Goal: Task Accomplishment & Management: Use online tool/utility

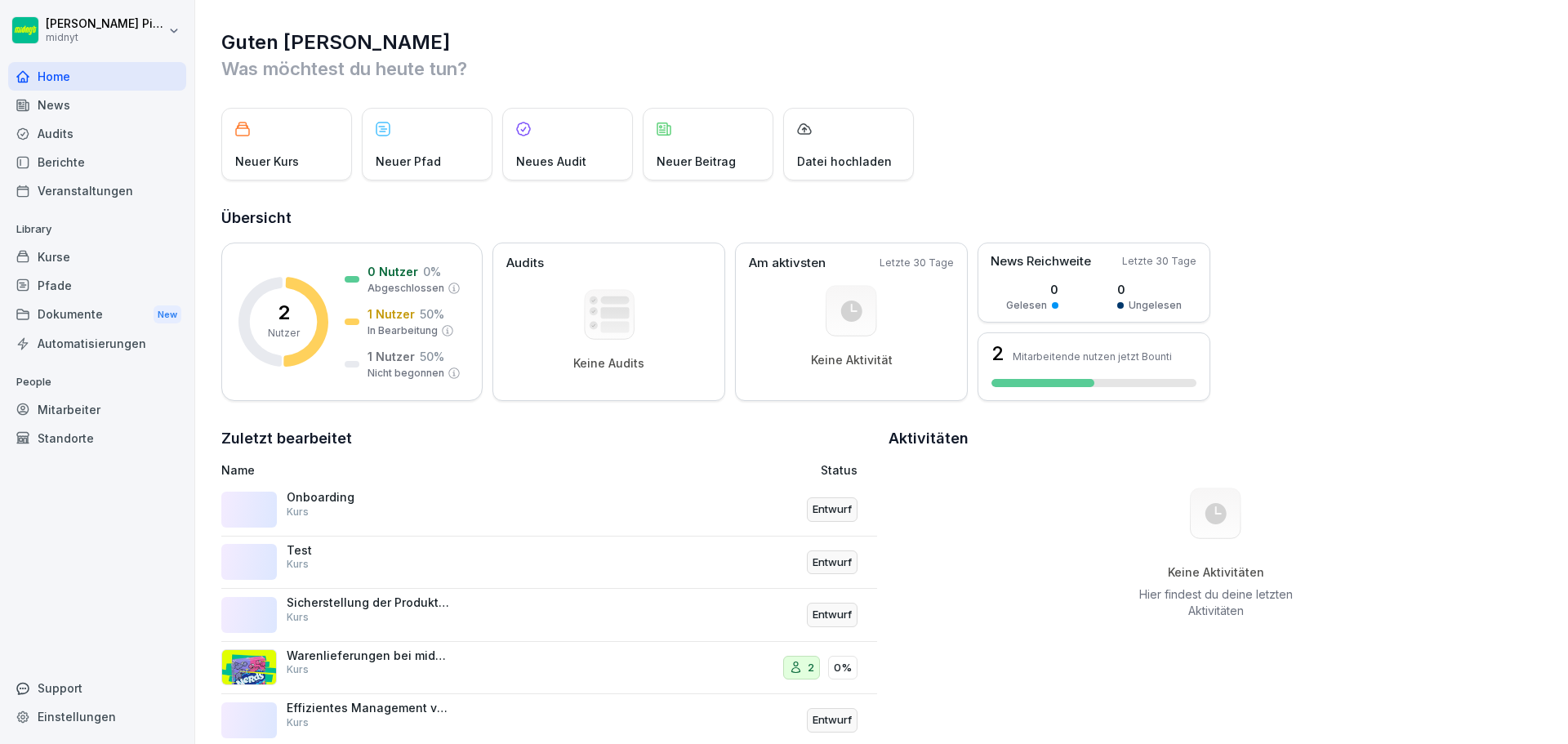
click at [65, 83] on div "Home" at bounding box center [97, 76] width 178 height 29
click at [71, 112] on div "News" at bounding box center [97, 105] width 178 height 29
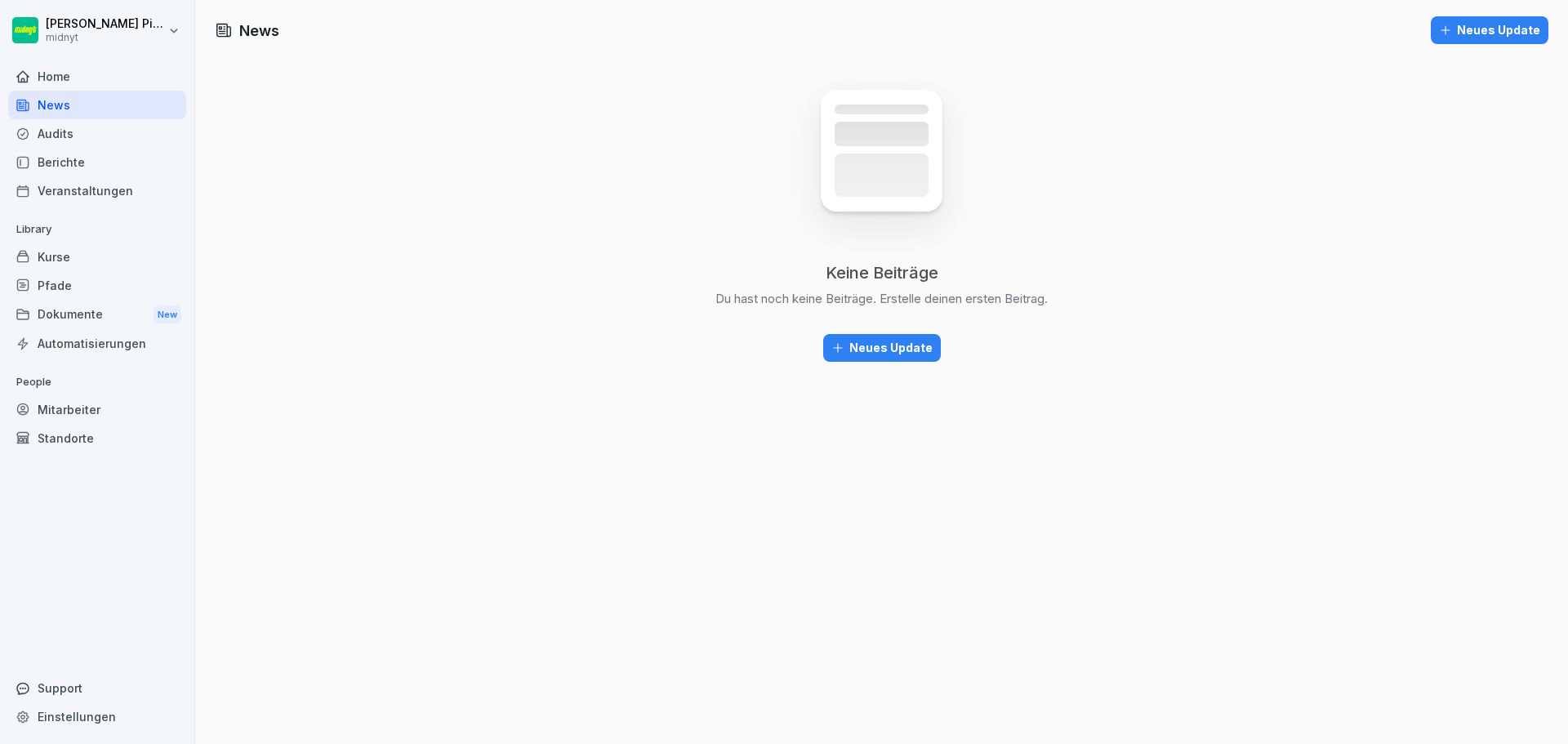
click at [74, 83] on div "Home" at bounding box center [97, 76] width 178 height 29
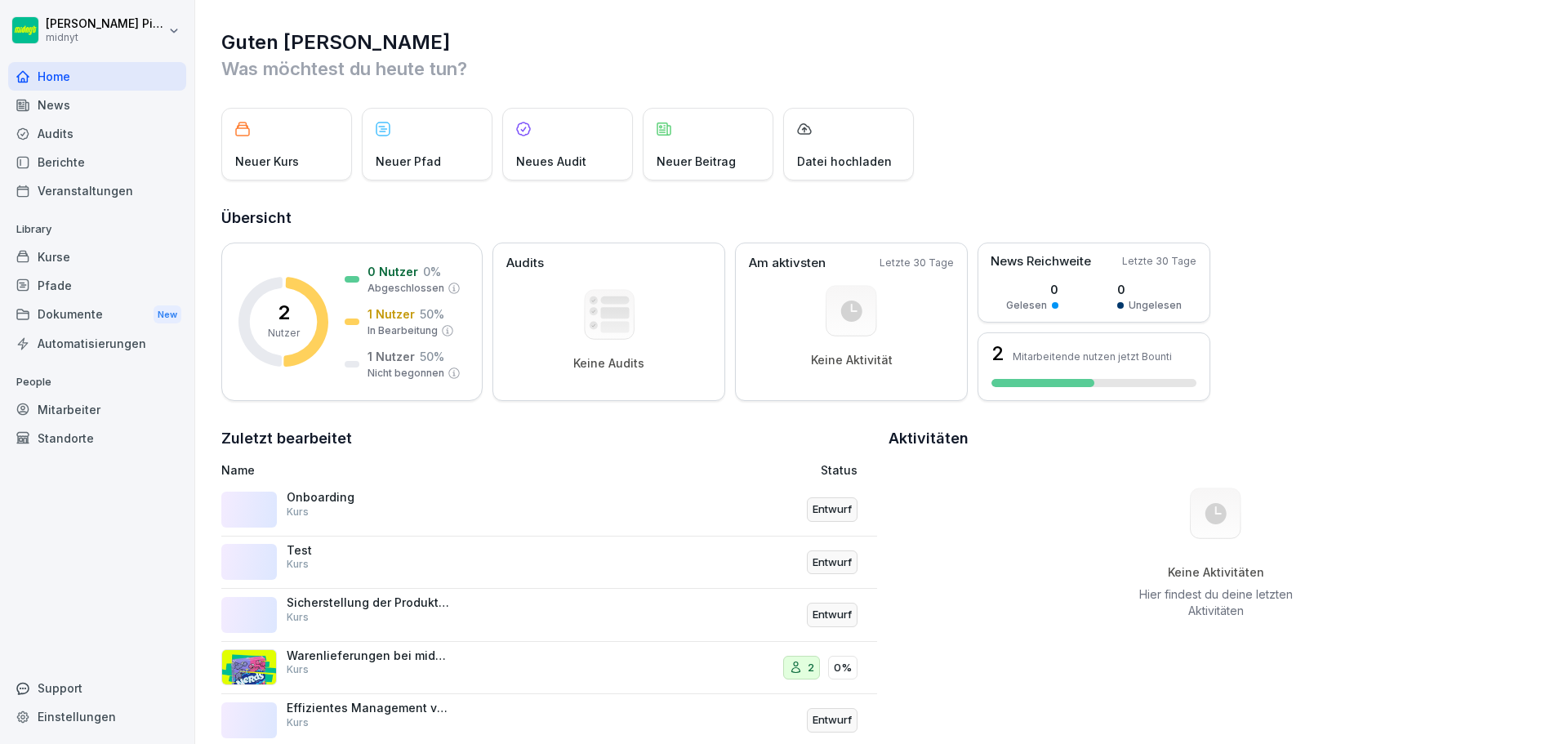
click at [284, 150] on div "Neuer Kurs" at bounding box center [287, 143] width 131 height 73
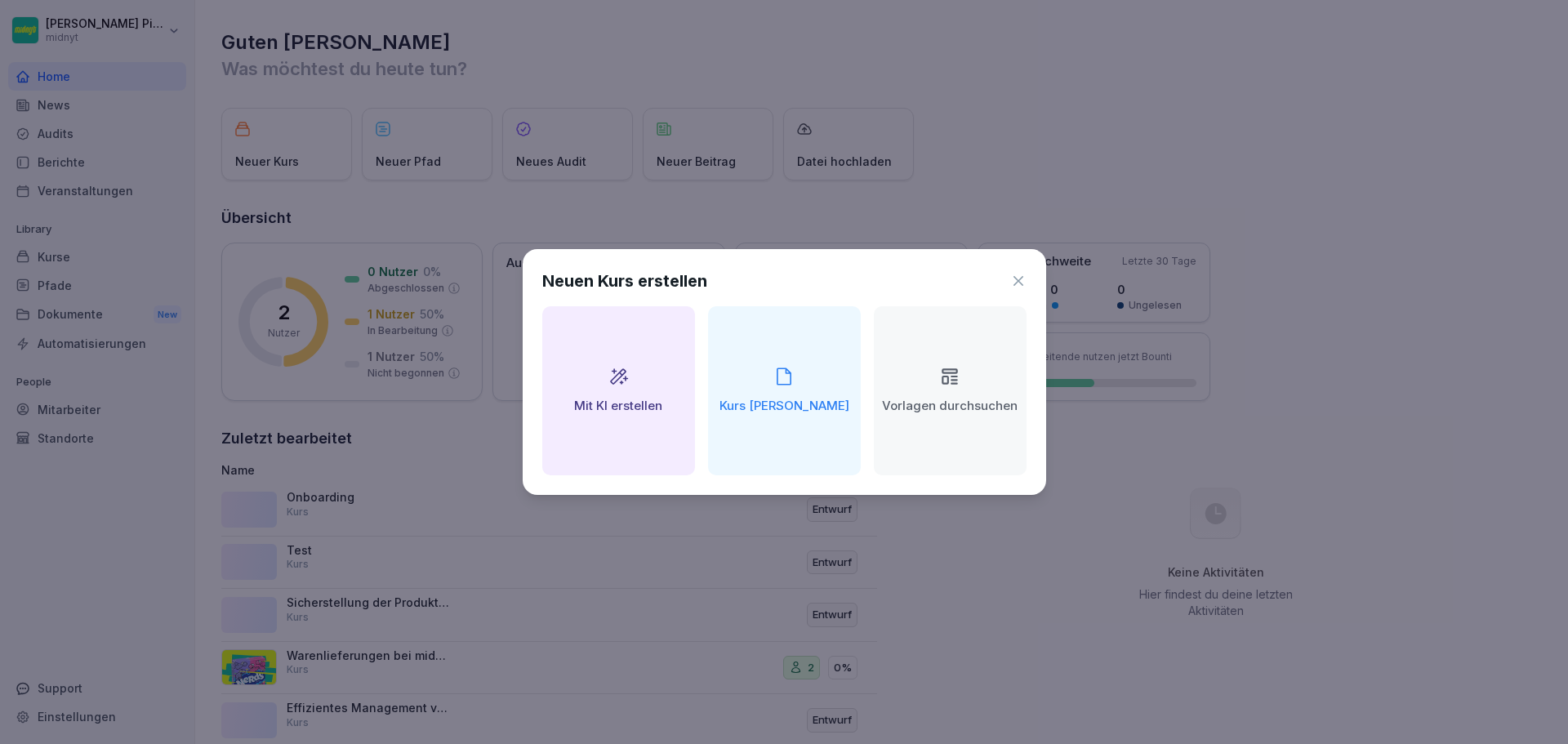
click at [592, 428] on div "Mit KI erstellen" at bounding box center [619, 391] width 153 height 169
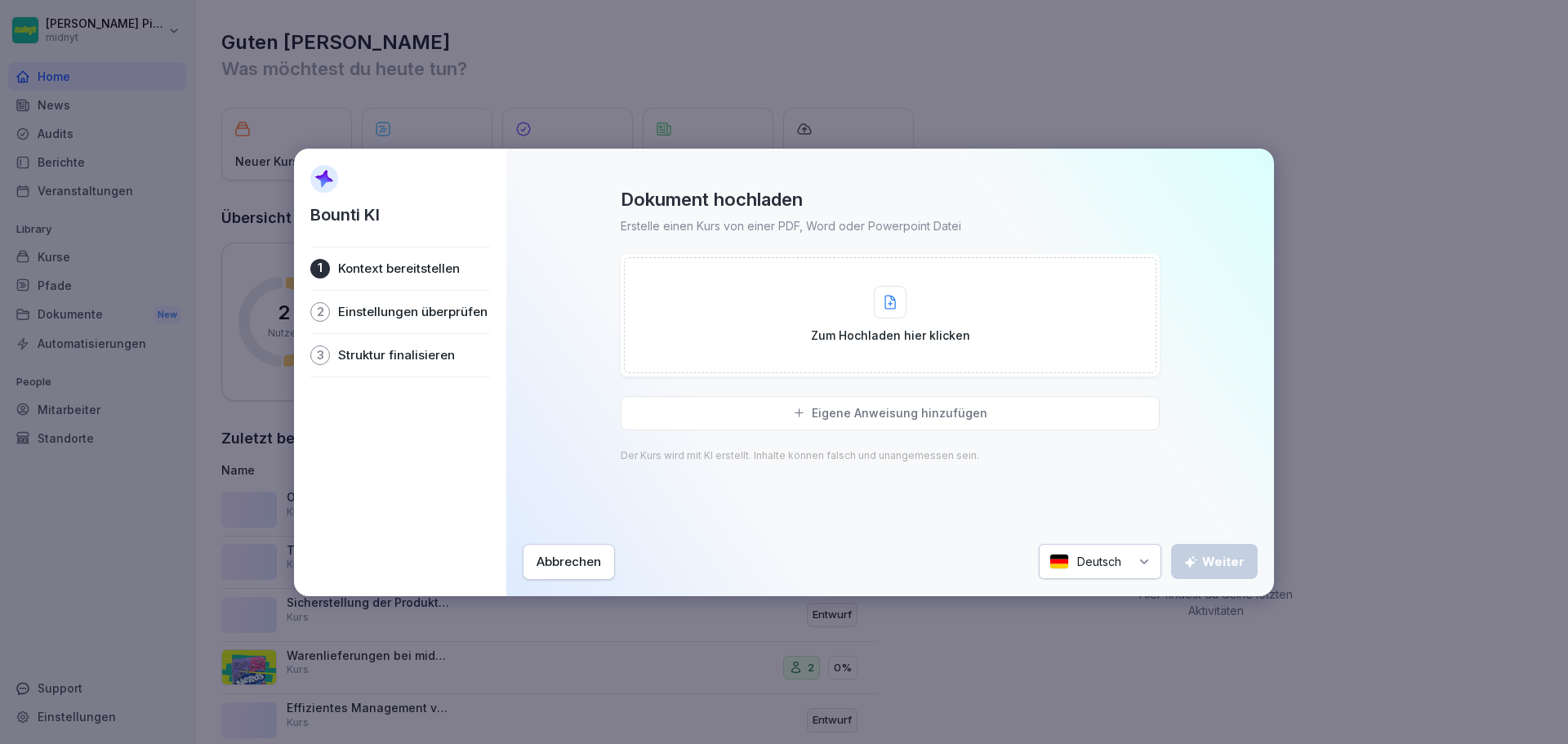
click at [522, 565] on div "Dokument hochladen Erstelle einen Kurs von einer PDF, Word oder Powerpoint Date…" at bounding box center [890, 372] width 768 height 448
click at [535, 565] on button "Abbrechen" at bounding box center [568, 562] width 92 height 36
